Goal: Navigation & Orientation: Find specific page/section

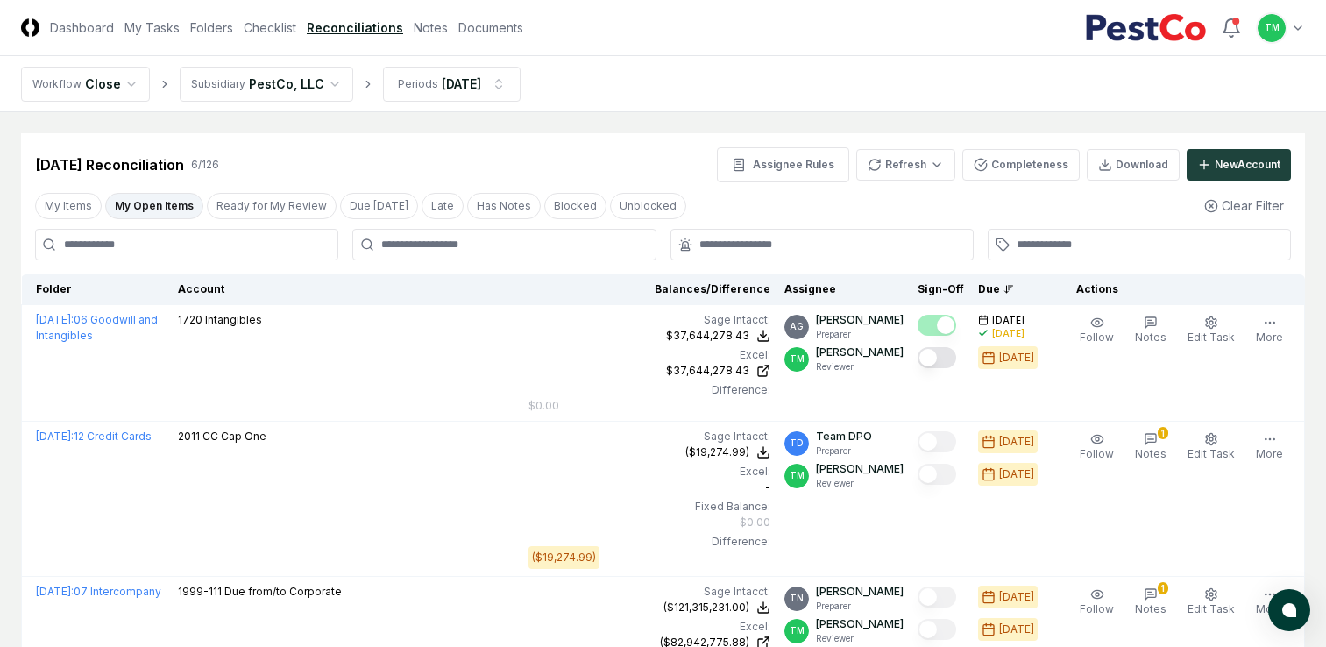
scroll to position [524, 0]
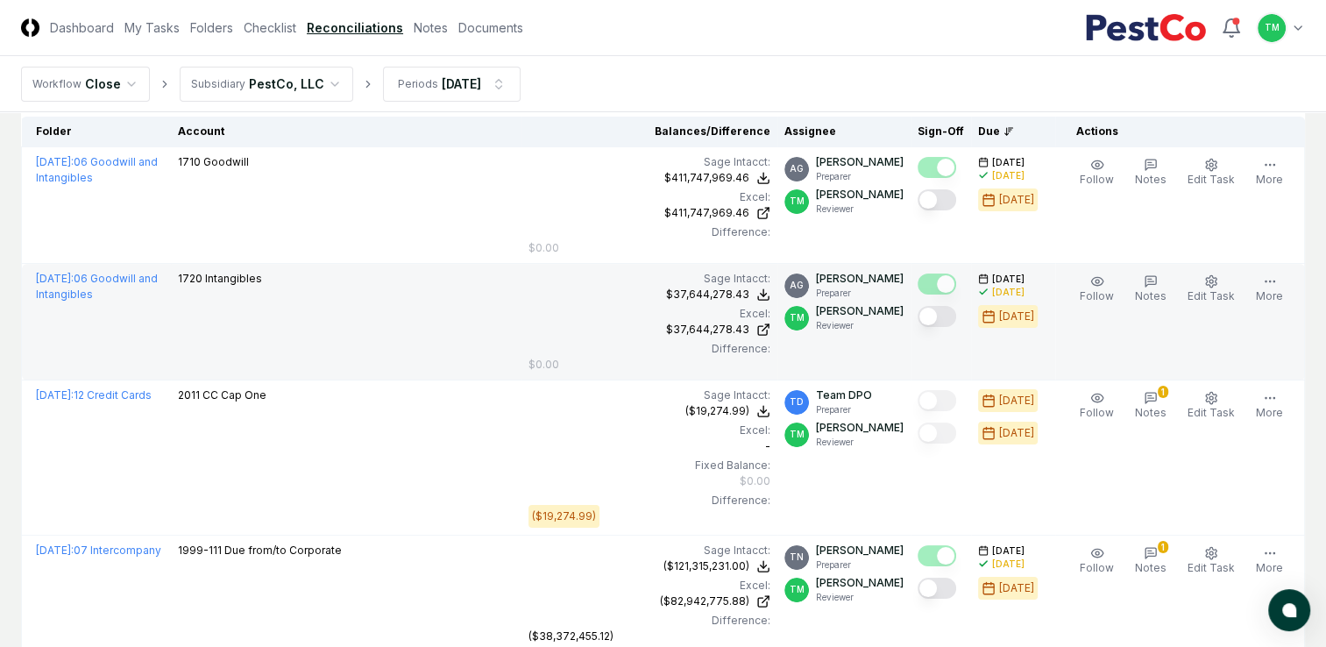
scroll to position [24, 0]
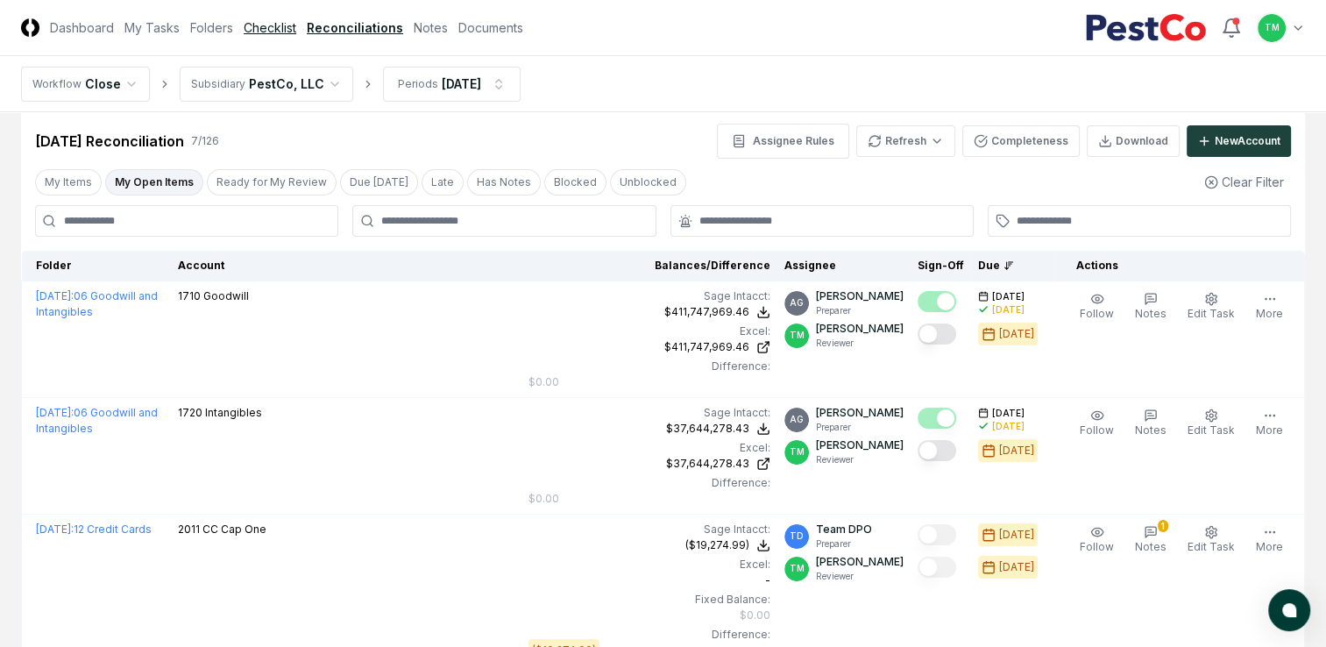
click at [263, 29] on link "Checklist" at bounding box center [270, 27] width 53 height 18
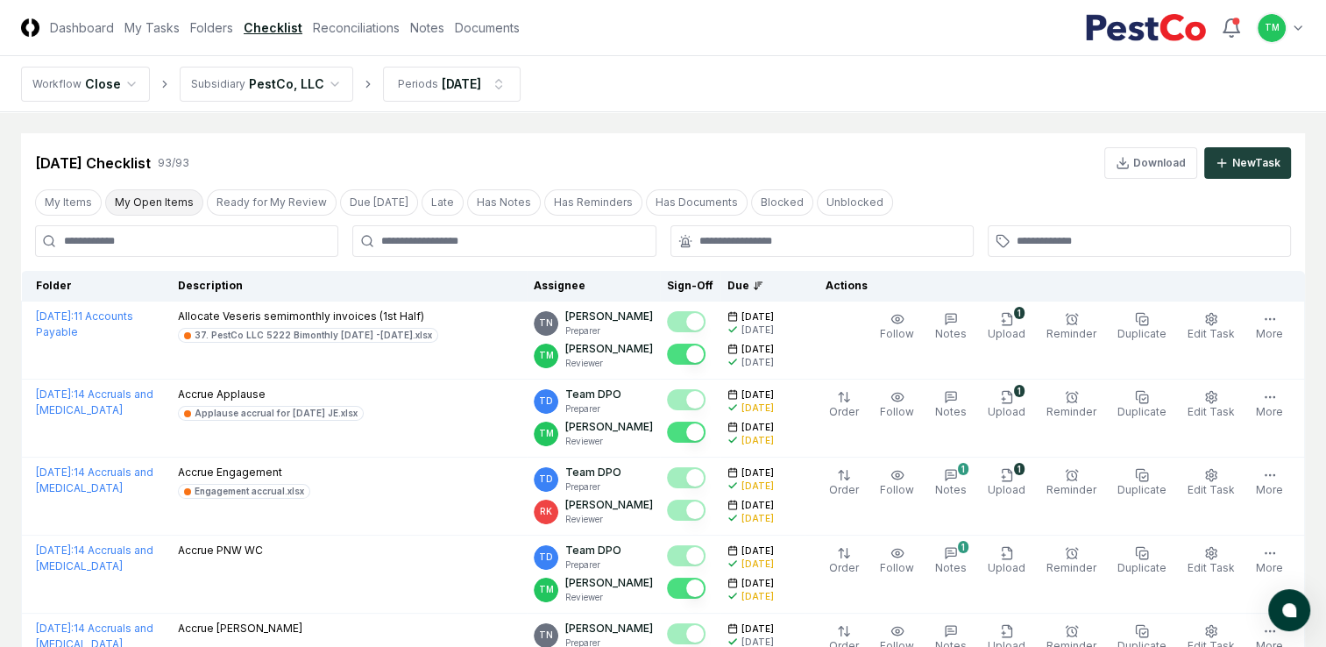
click at [166, 198] on button "My Open Items" at bounding box center [154, 202] width 98 height 26
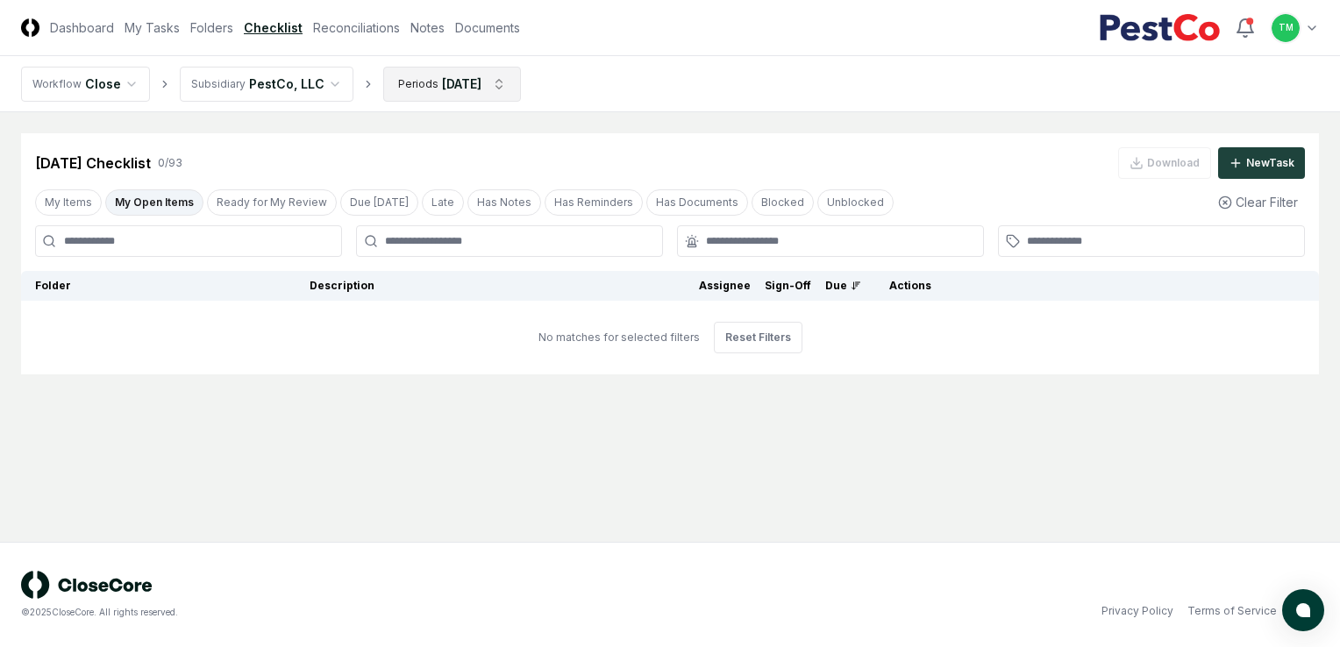
click at [495, 84] on html "CloseCore Dashboard My Tasks Folders Checklist Reconciliations Notes Documents …" at bounding box center [670, 323] width 1340 height 647
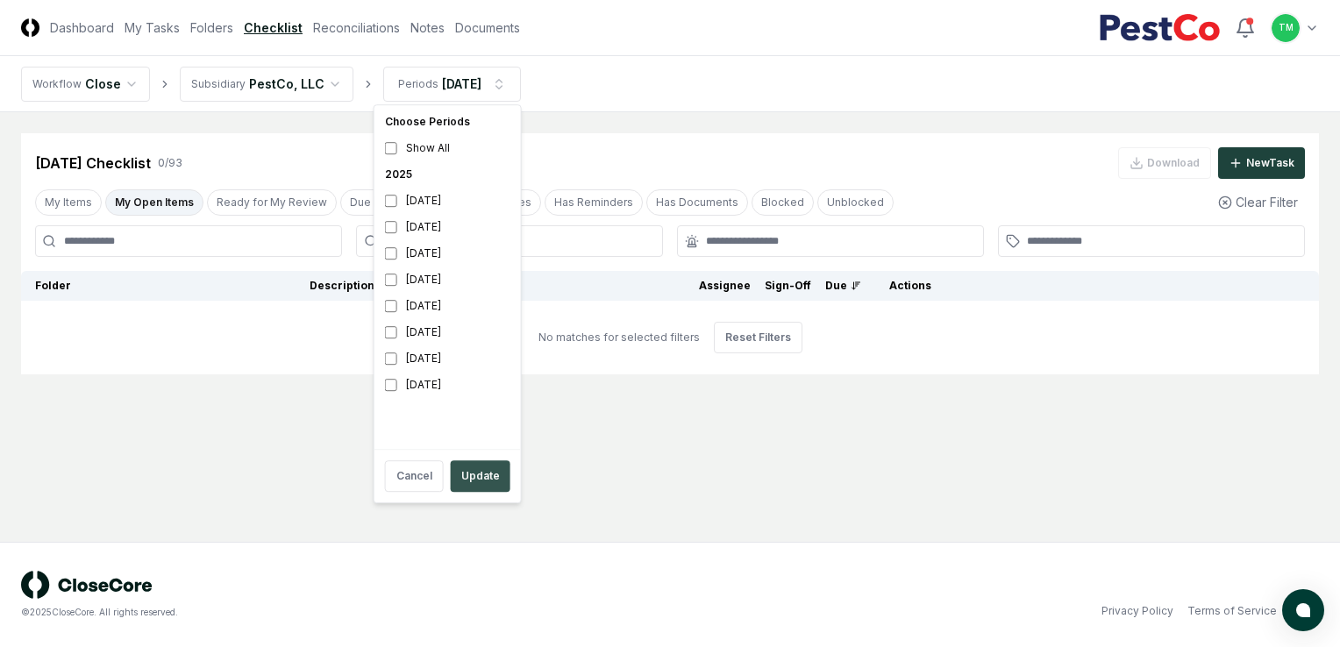
click at [478, 476] on button "Update" at bounding box center [481, 476] width 60 height 32
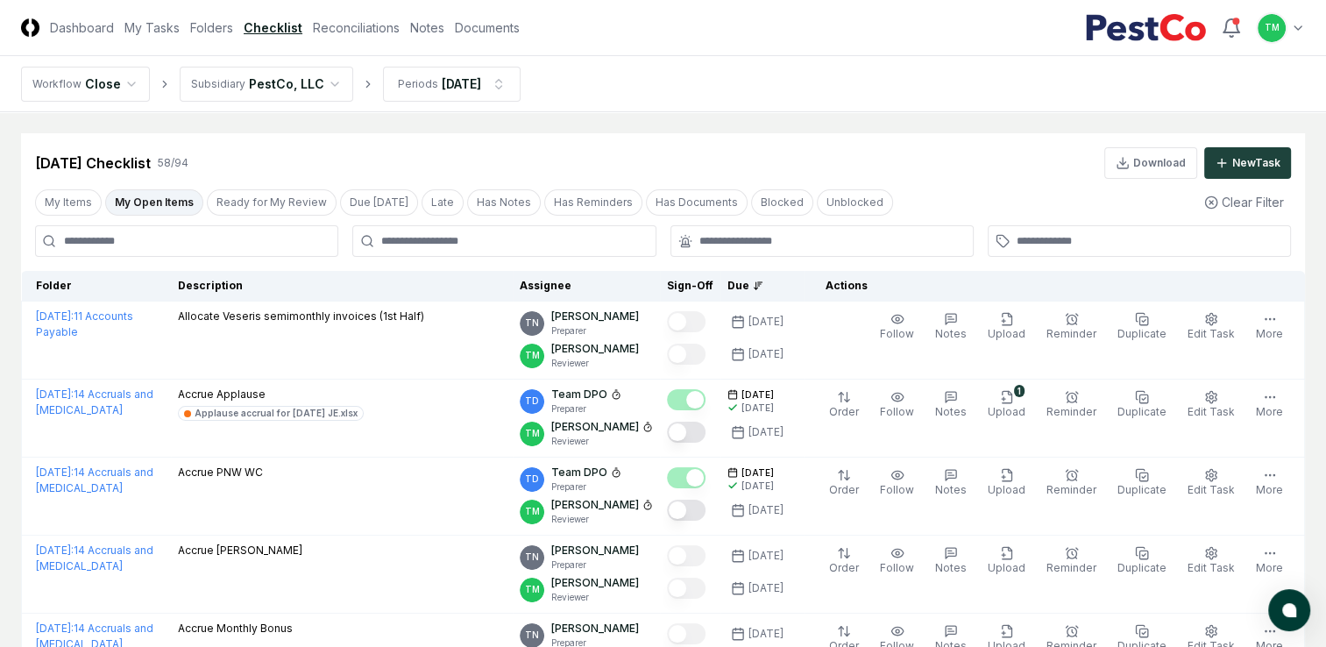
click at [1009, 144] on div "[DATE] Checklist 58 / 94 Download New Task" at bounding box center [663, 156] width 1284 height 46
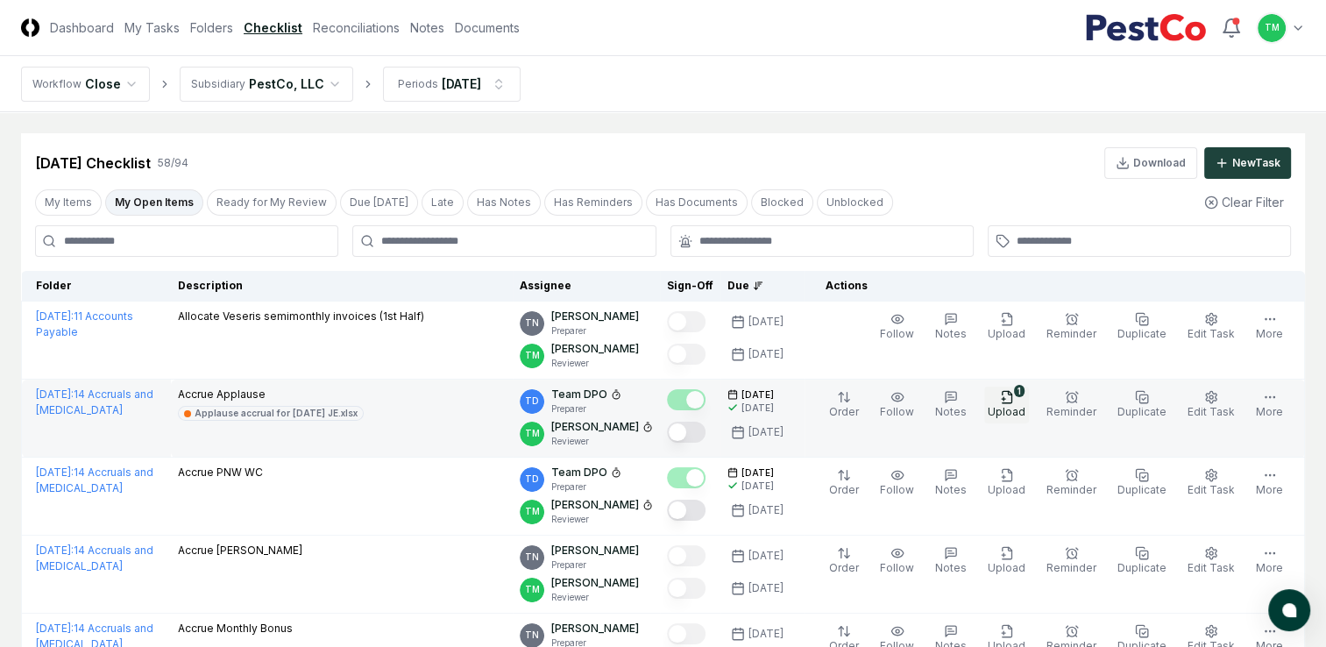
click at [1024, 406] on span "Upload" at bounding box center [1007, 411] width 38 height 13
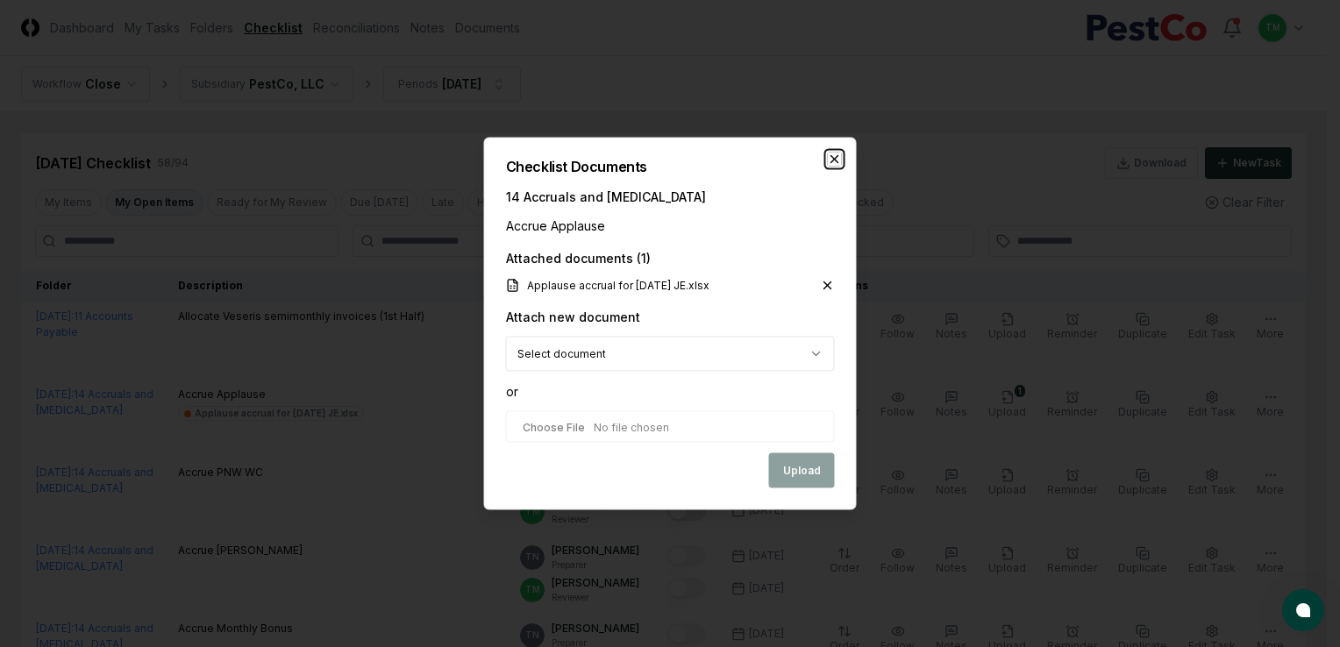
click at [838, 161] on icon "button" at bounding box center [835, 160] width 14 height 14
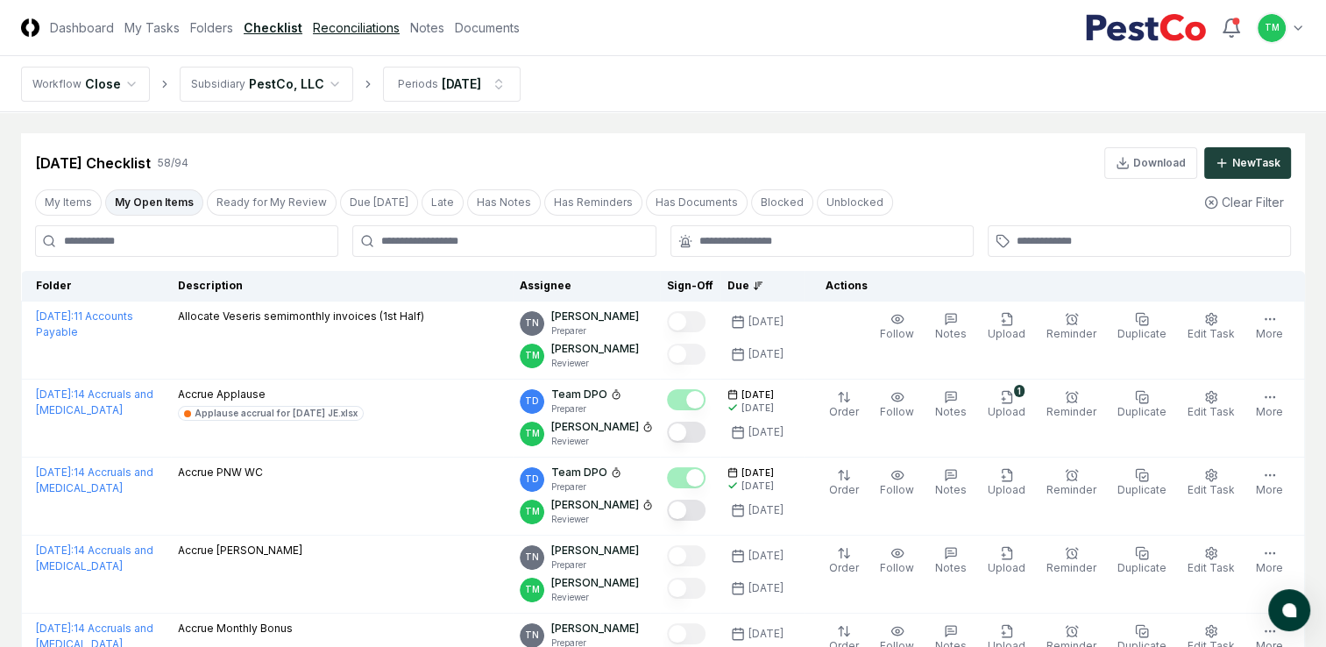
click at [355, 26] on link "Reconciliations" at bounding box center [356, 27] width 87 height 18
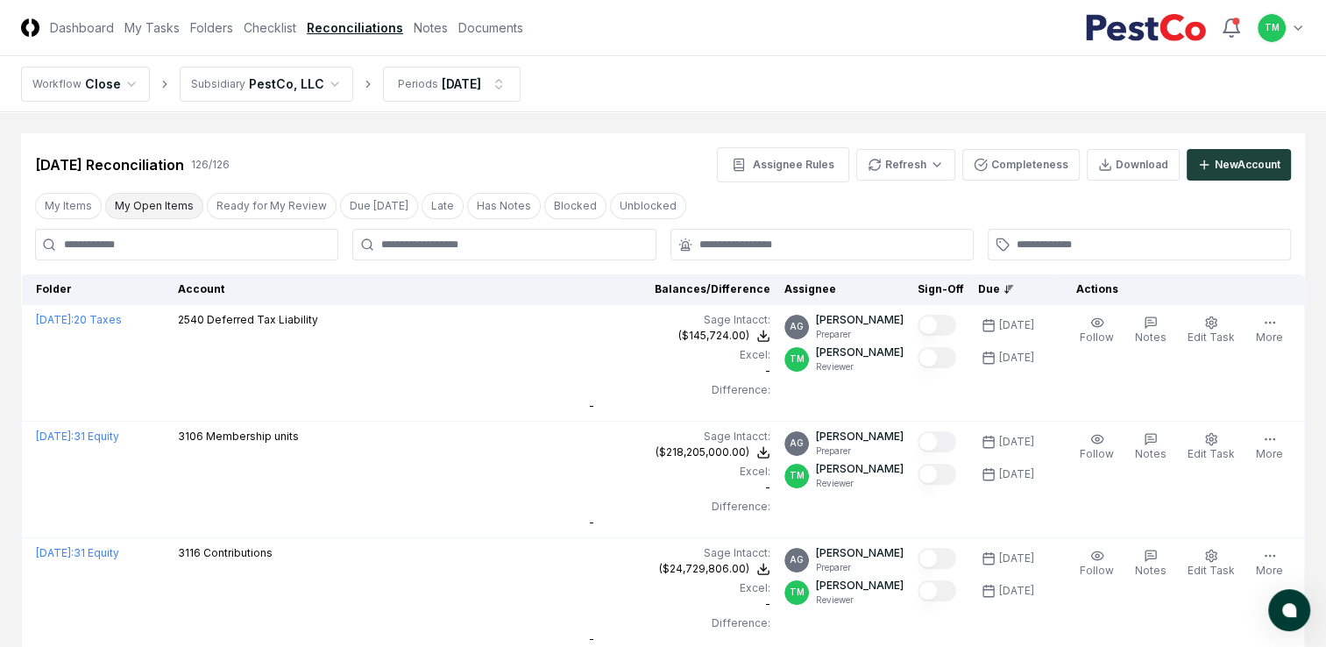
click at [153, 202] on button "My Open Items" at bounding box center [154, 206] width 98 height 26
click at [246, 27] on link "Checklist" at bounding box center [270, 27] width 53 height 18
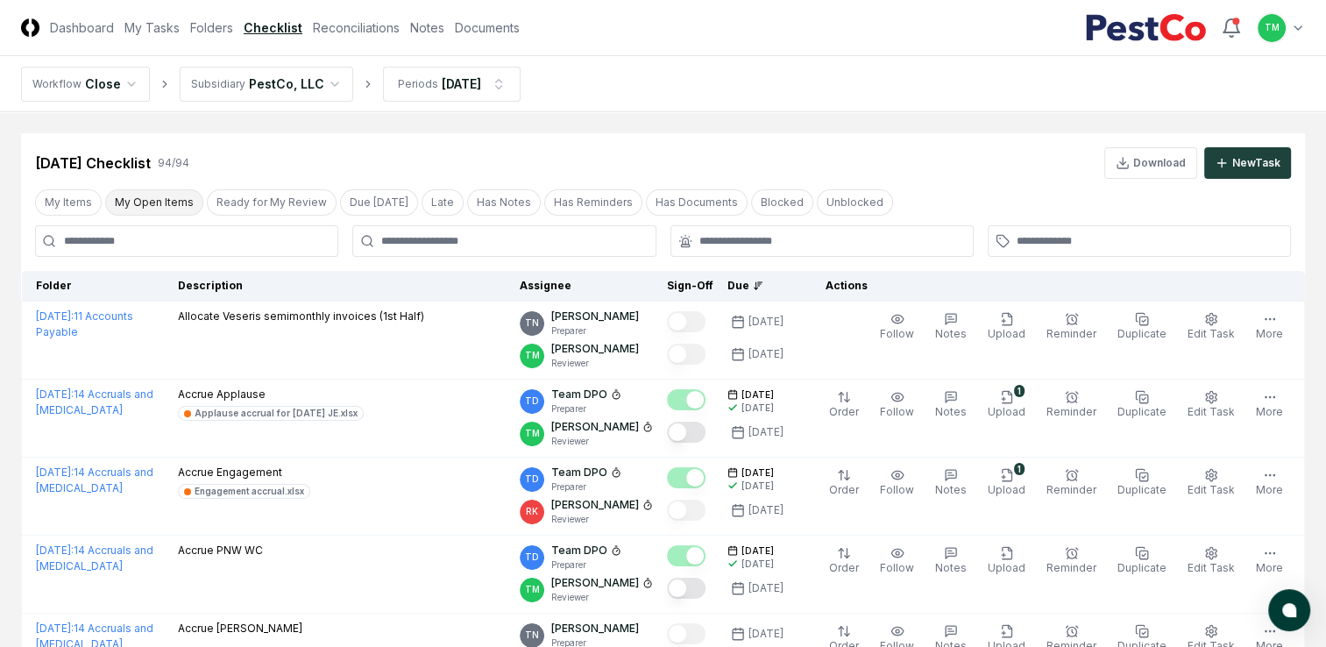
click at [160, 203] on button "My Open Items" at bounding box center [154, 202] width 98 height 26
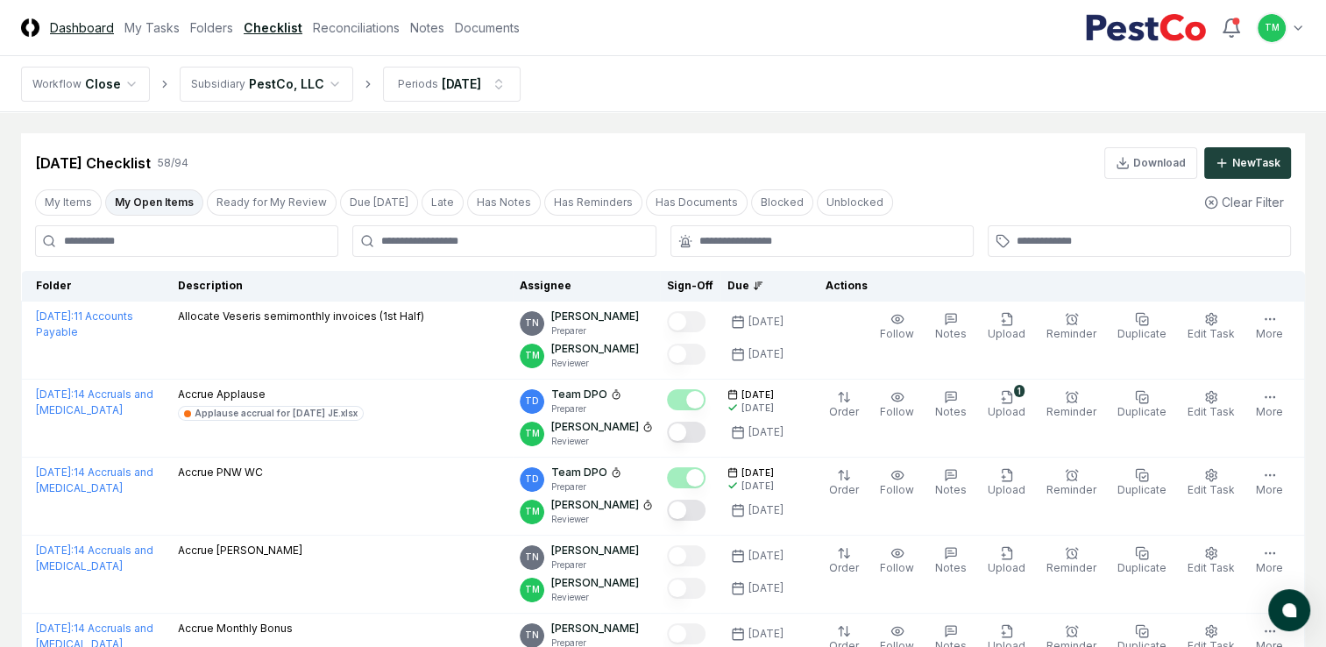
click at [60, 32] on link "Dashboard" at bounding box center [82, 27] width 64 height 18
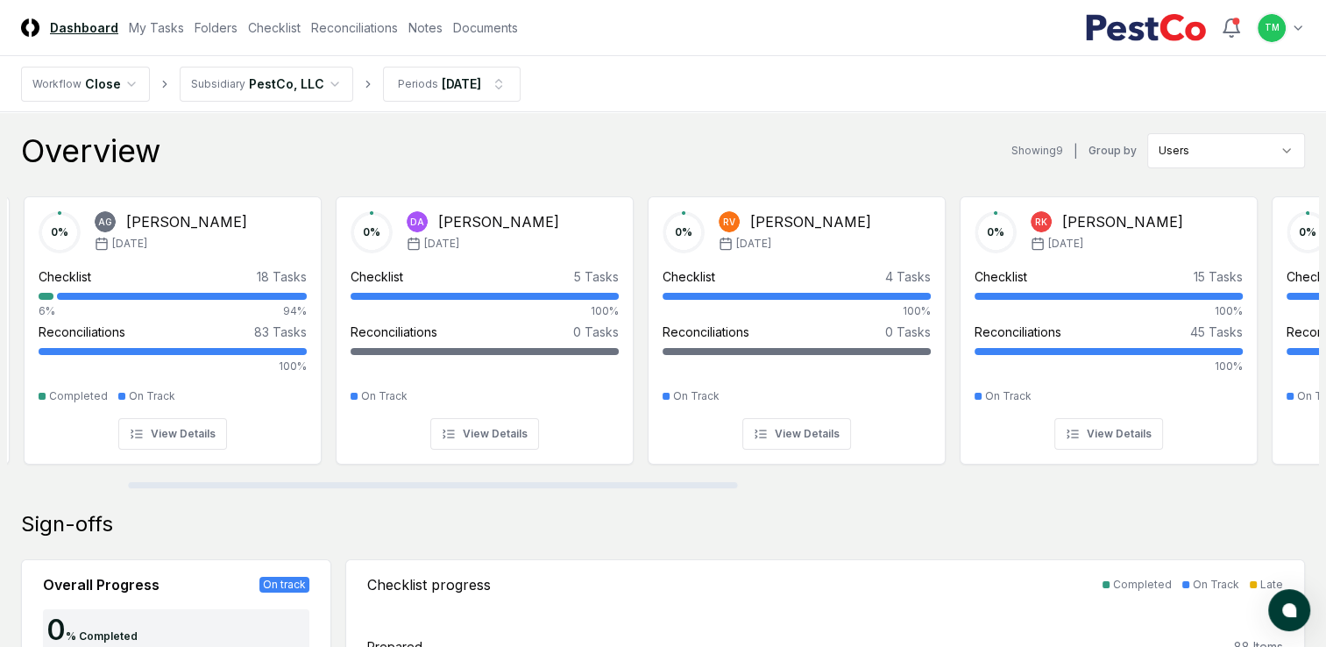
scroll to position [0, 251]
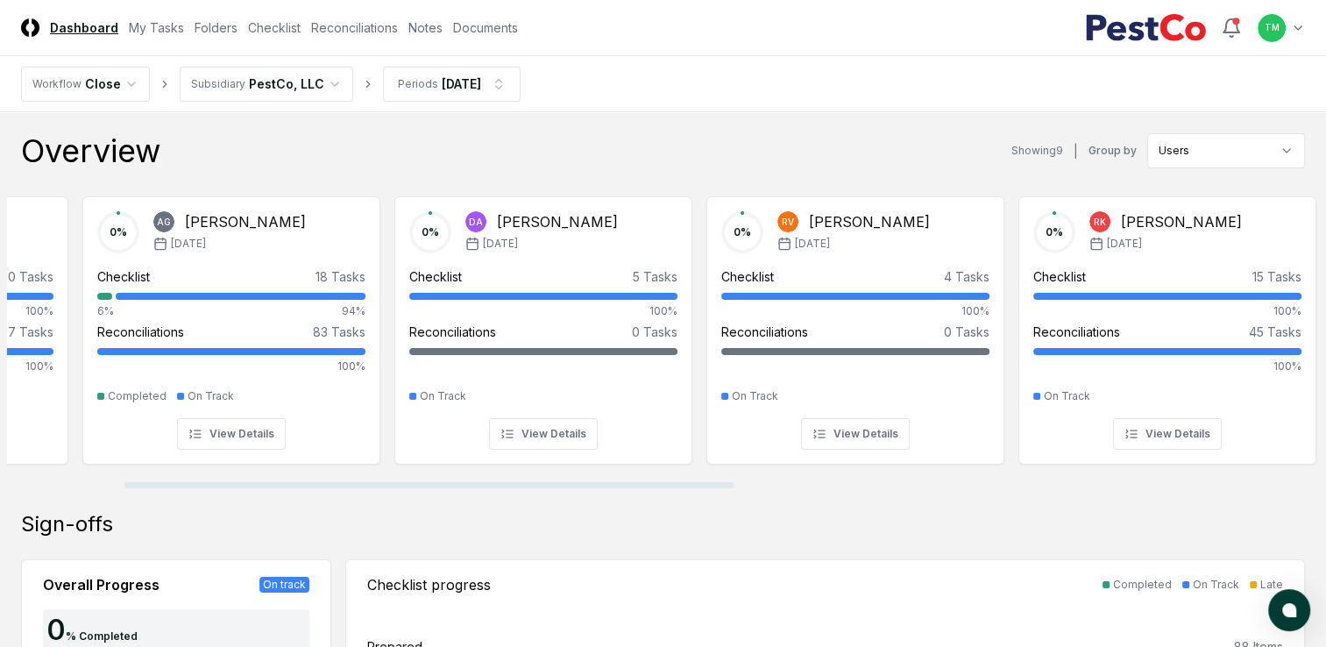
drag, startPoint x: 224, startPoint y: 482, endPoint x: 341, endPoint y: 482, distance: 116.6
click at [341, 482] on div at bounding box center [428, 485] width 609 height 6
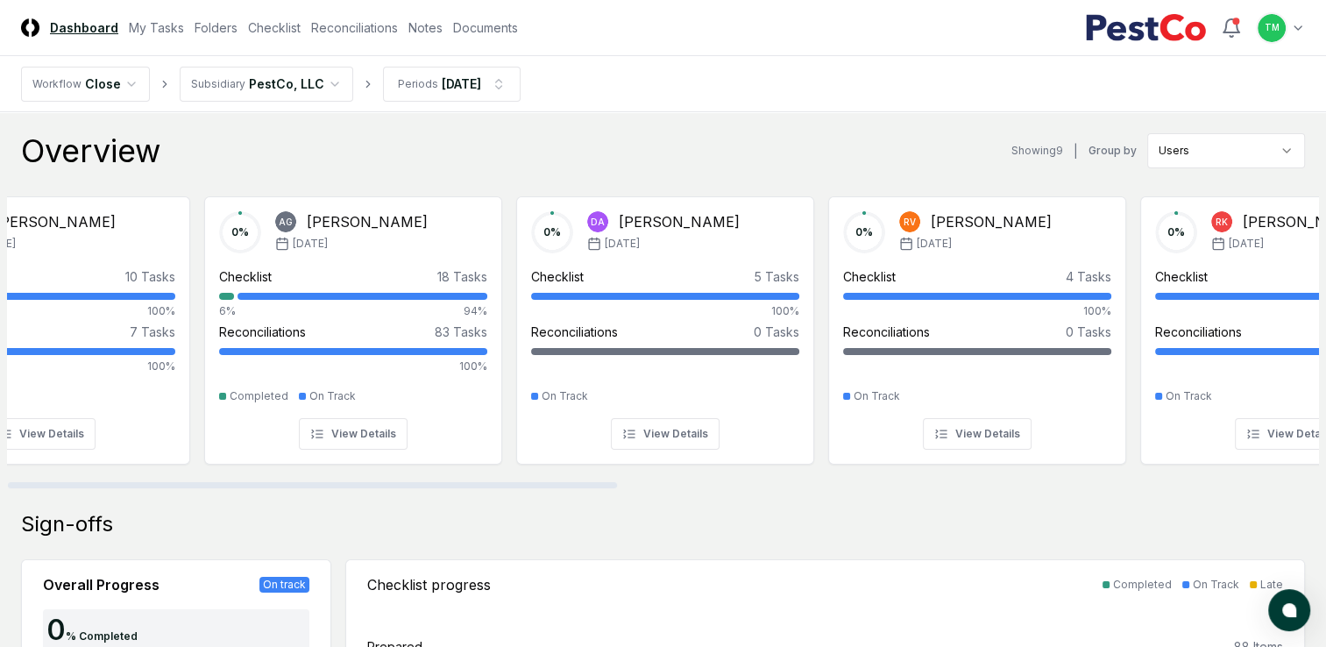
scroll to position [0, 0]
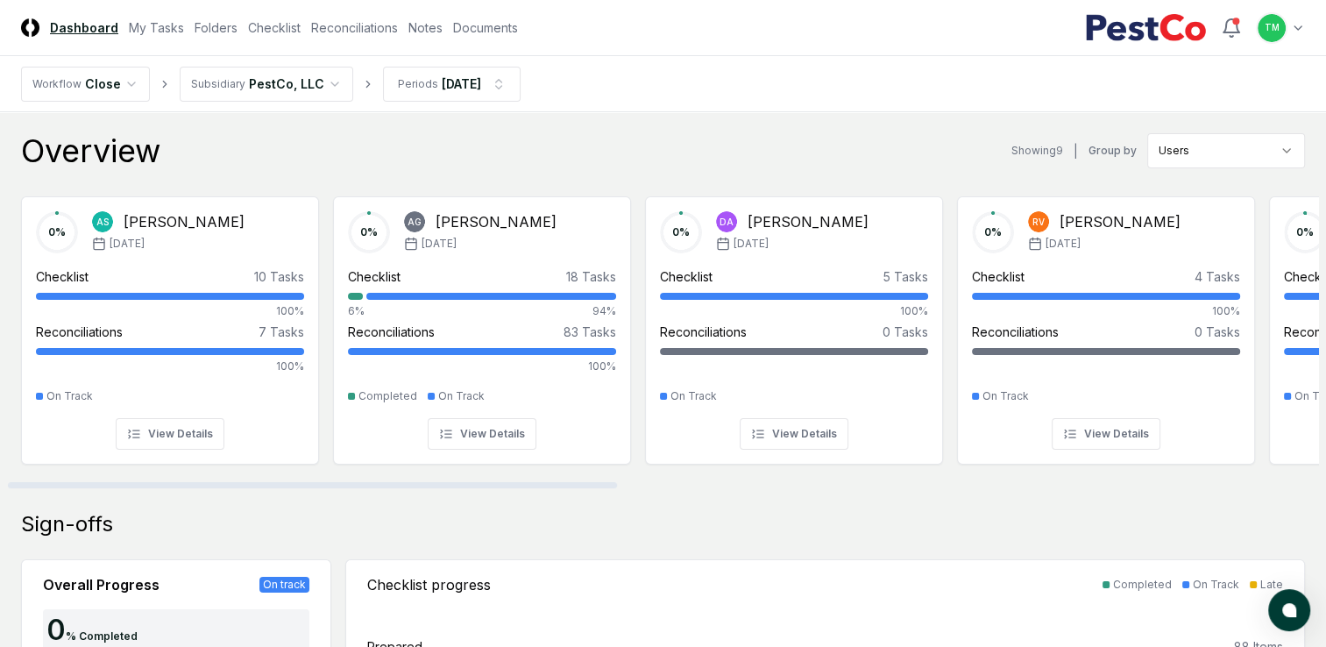
drag, startPoint x: 251, startPoint y: 484, endPoint x: 65, endPoint y: 531, distance: 191.8
click at [65, 488] on div at bounding box center [312, 485] width 609 height 6
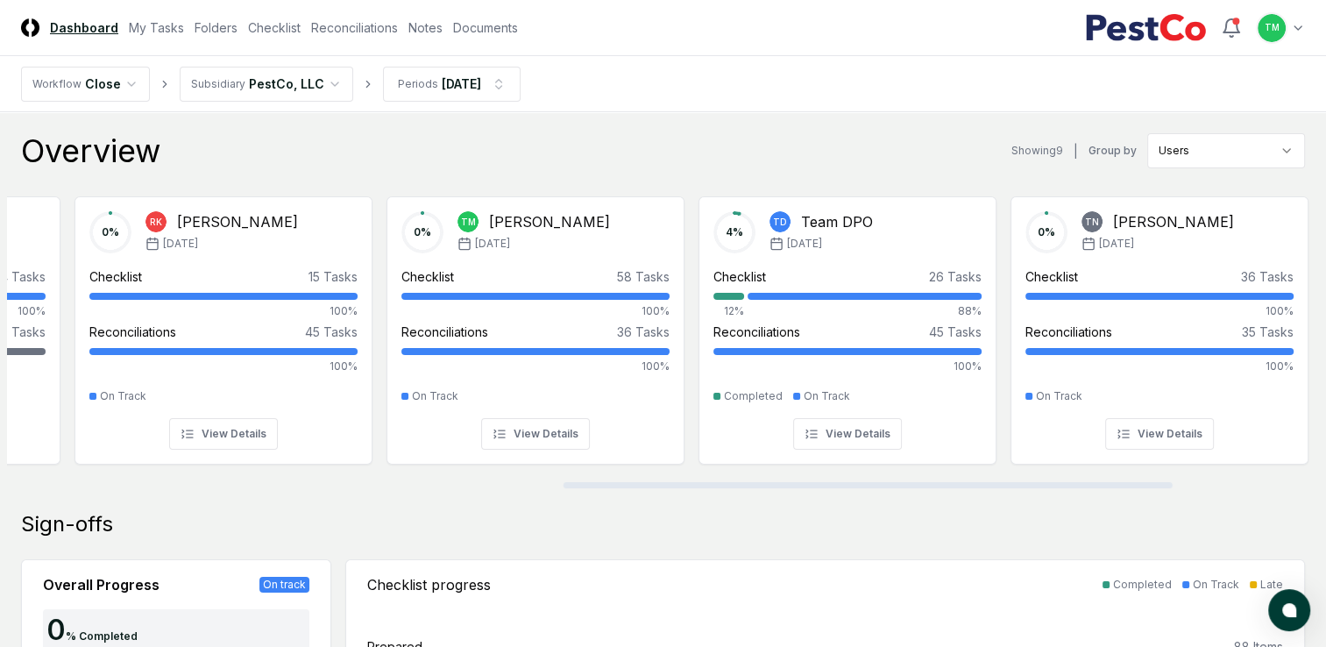
scroll to position [0, 1198]
drag, startPoint x: 553, startPoint y: 486, endPoint x: 1109, endPoint y: 482, distance: 555.8
click at [1109, 482] on div at bounding box center [868, 485] width 609 height 6
drag, startPoint x: 0, startPoint y: 501, endPoint x: 1304, endPoint y: 646, distance: 1312.6
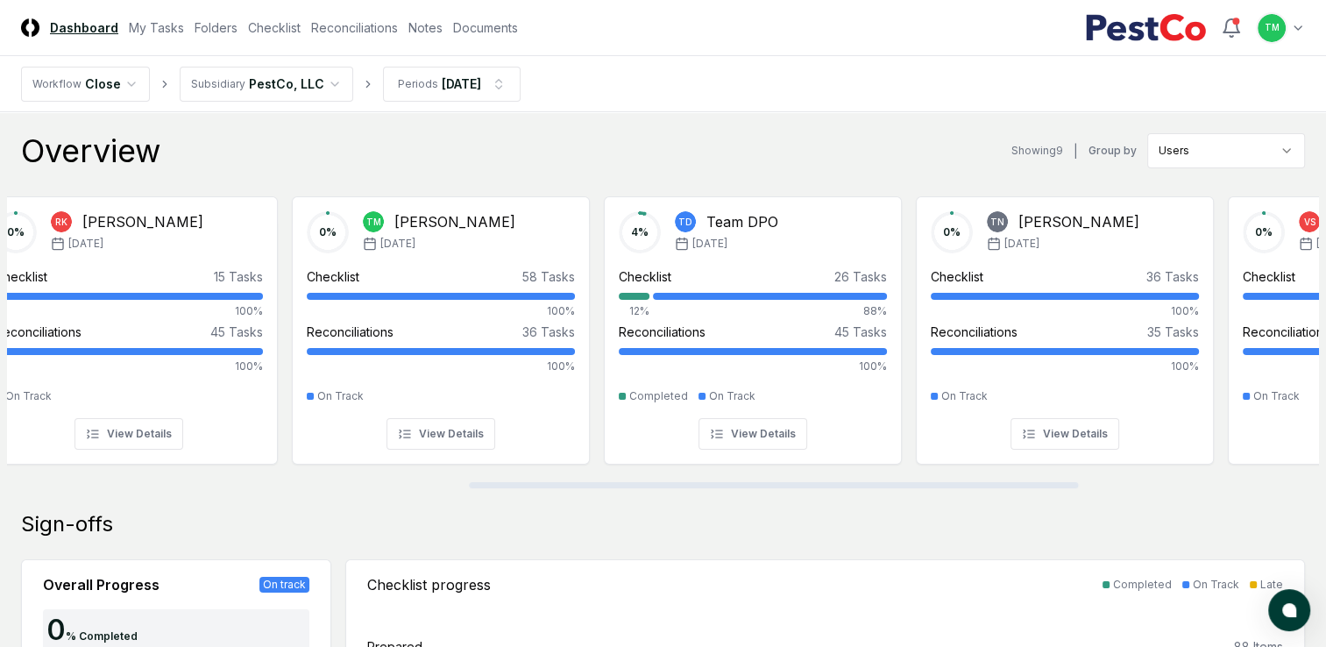
scroll to position [0, 1479]
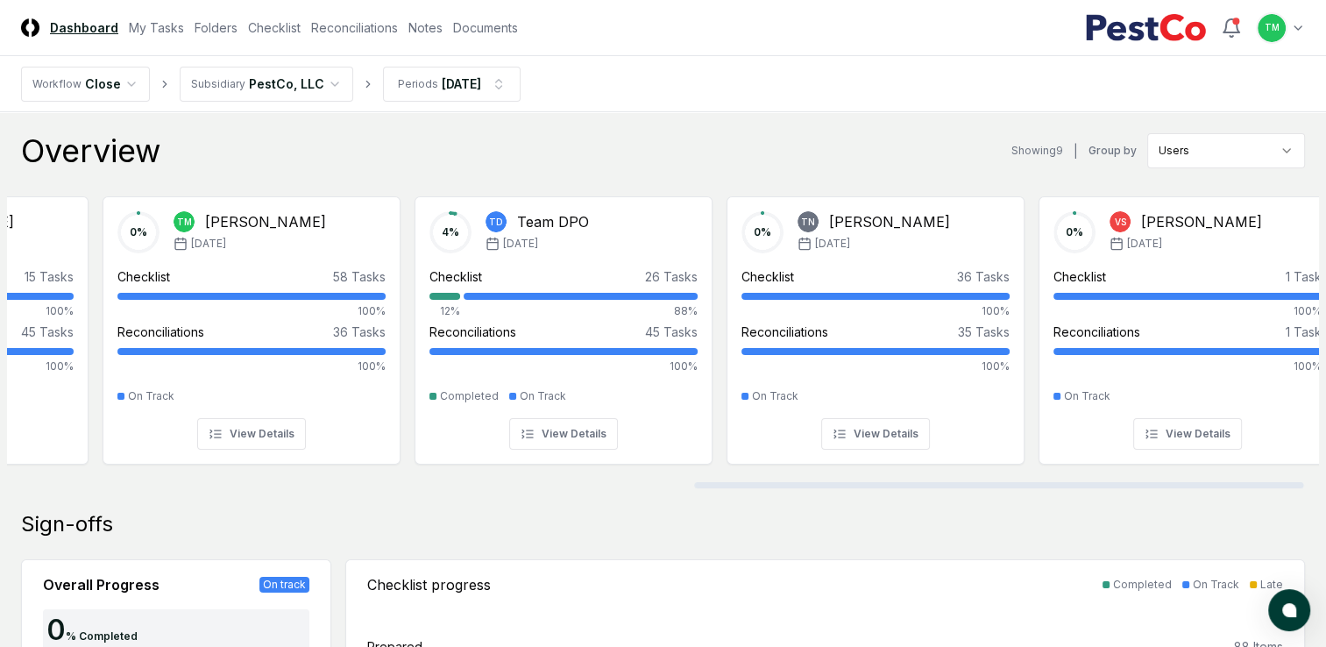
drag, startPoint x: 736, startPoint y: 483, endPoint x: 866, endPoint y: 483, distance: 129.7
click at [866, 483] on div at bounding box center [998, 485] width 609 height 6
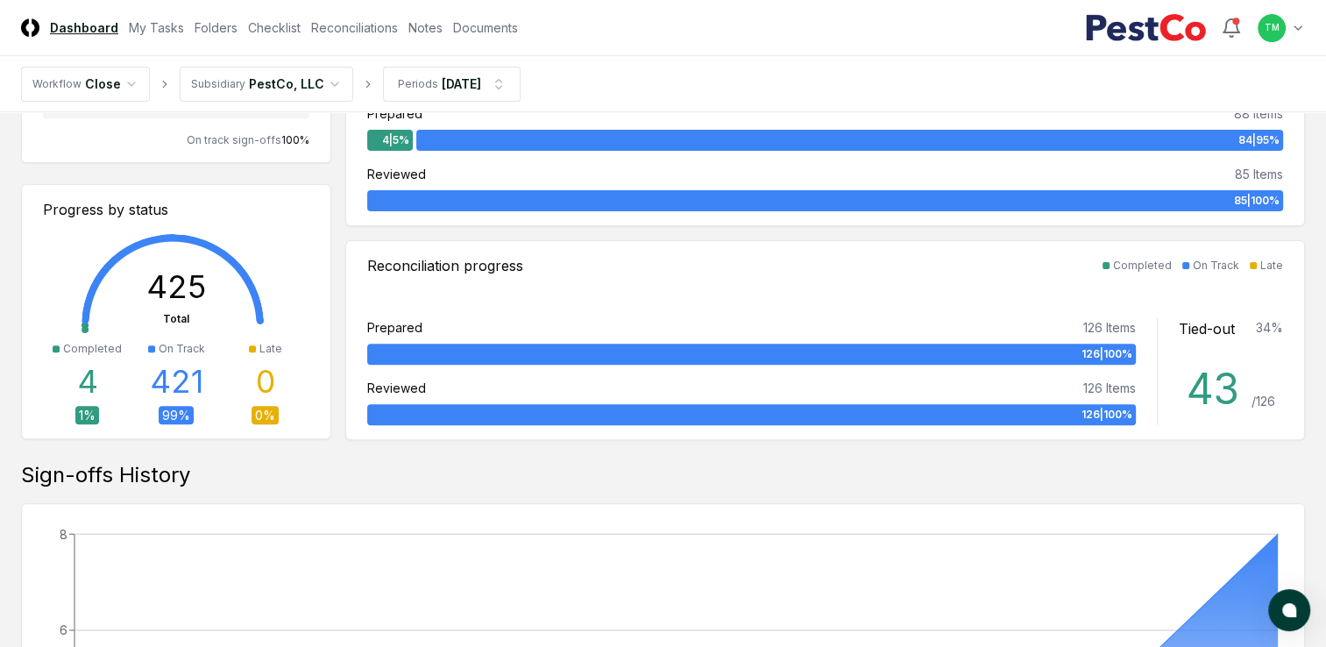
scroll to position [526, 0]
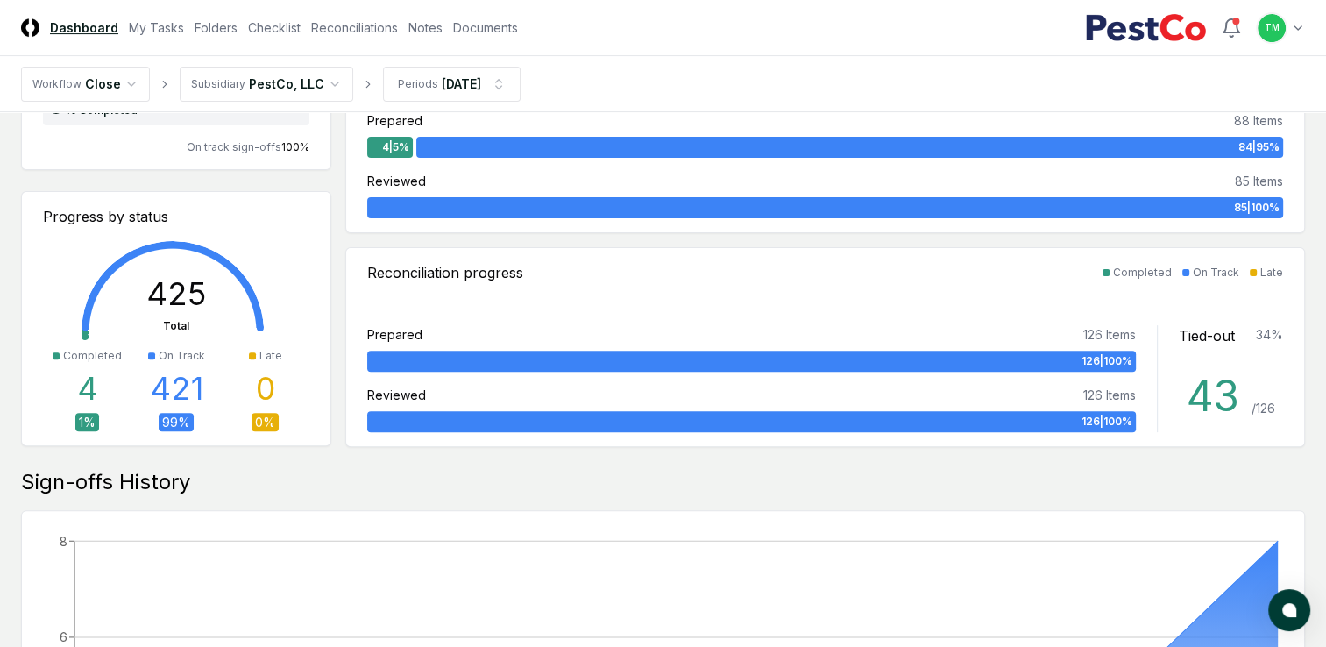
drag, startPoint x: 354, startPoint y: 26, endPoint x: 335, endPoint y: 85, distance: 61.8
click at [354, 26] on link "Reconciliations" at bounding box center [354, 27] width 87 height 18
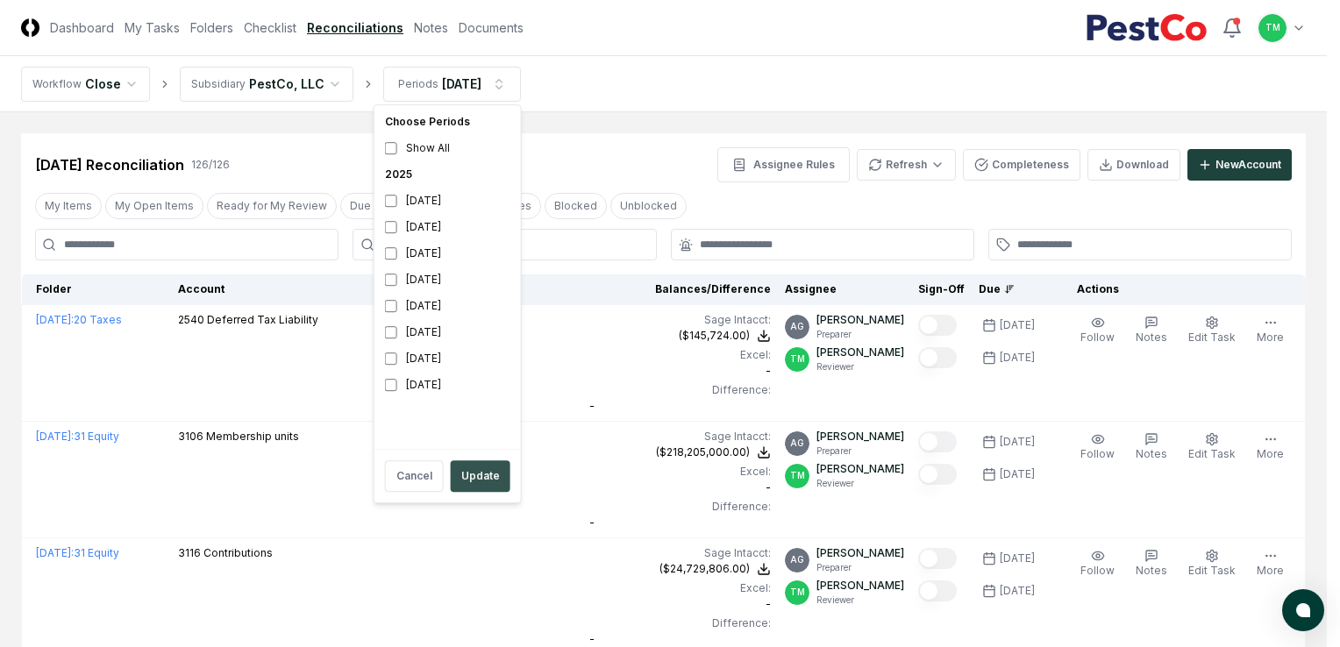
click at [484, 484] on button "Update" at bounding box center [481, 476] width 60 height 32
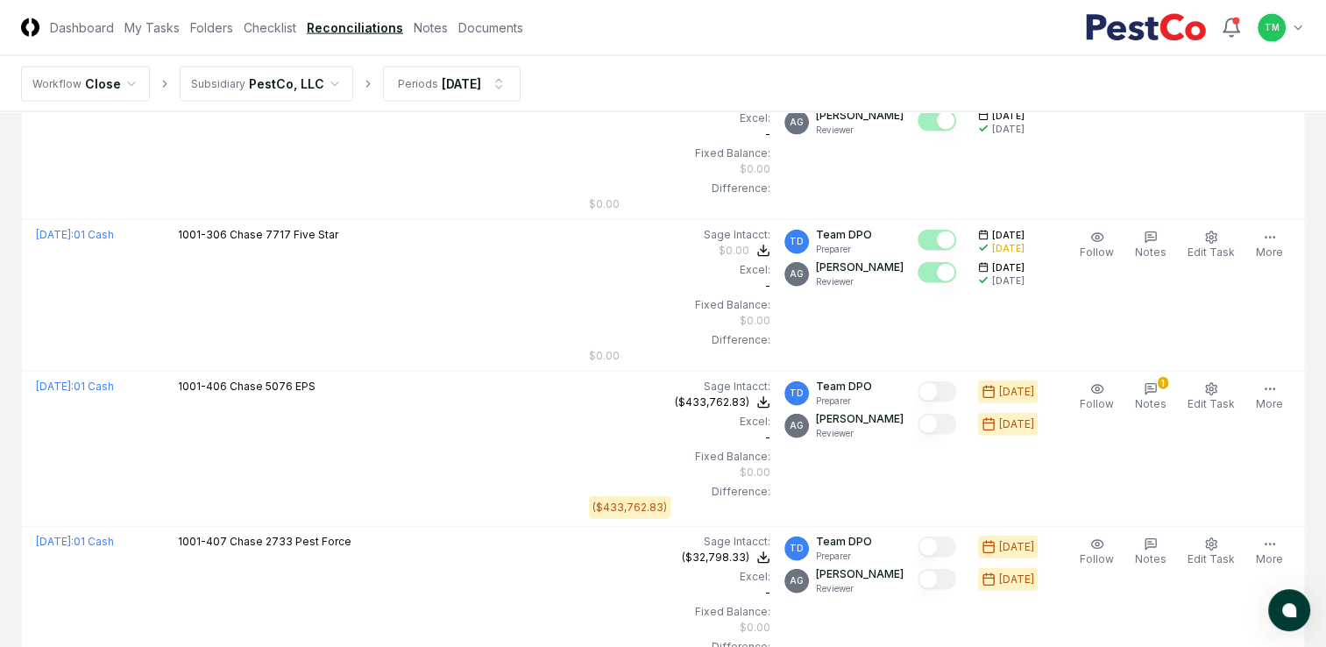
scroll to position [4033, 0]
